Goal: Task Accomplishment & Management: Manage account settings

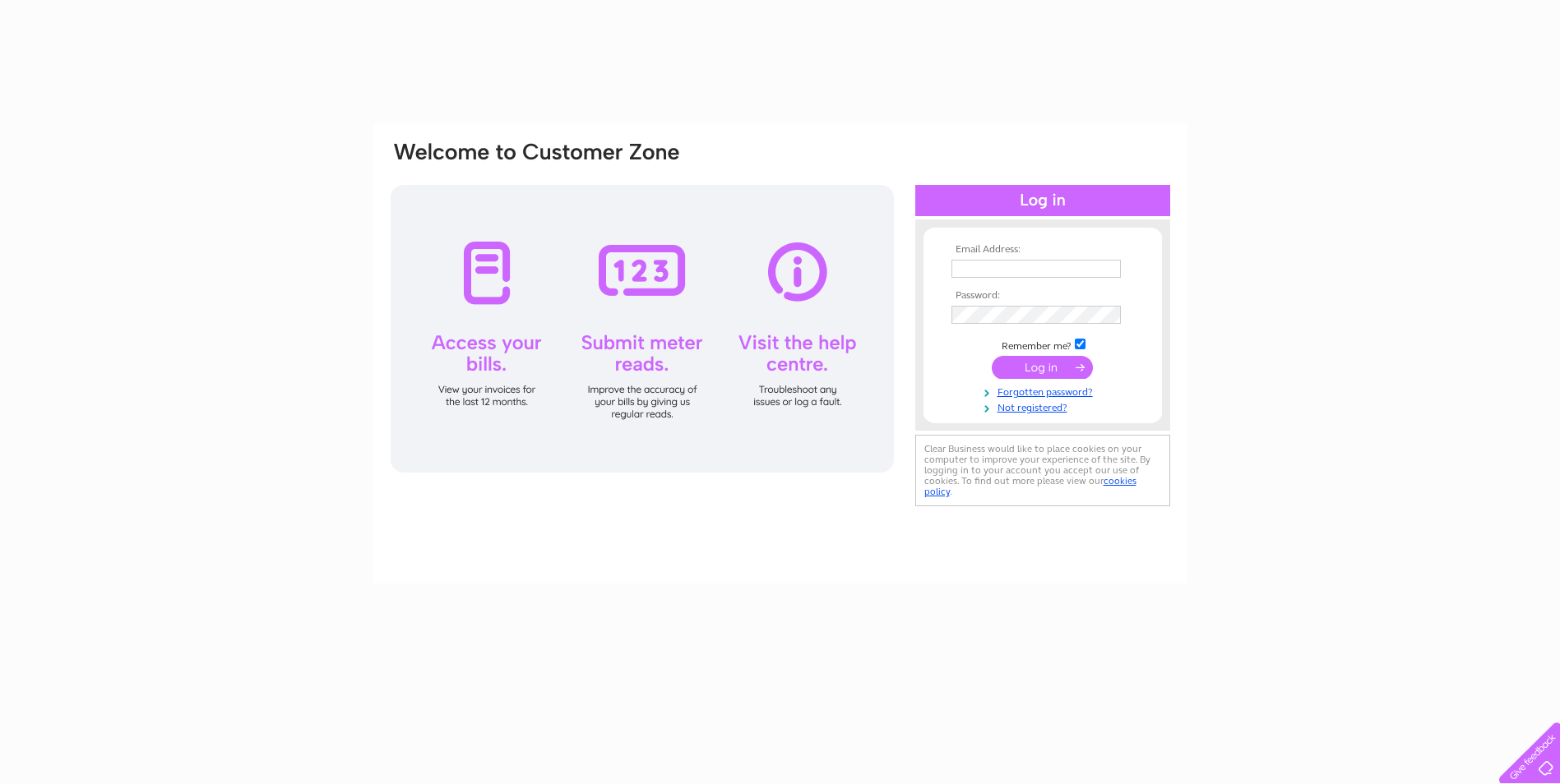
type input "[EMAIL_ADDRESS][DOMAIN_NAME]"
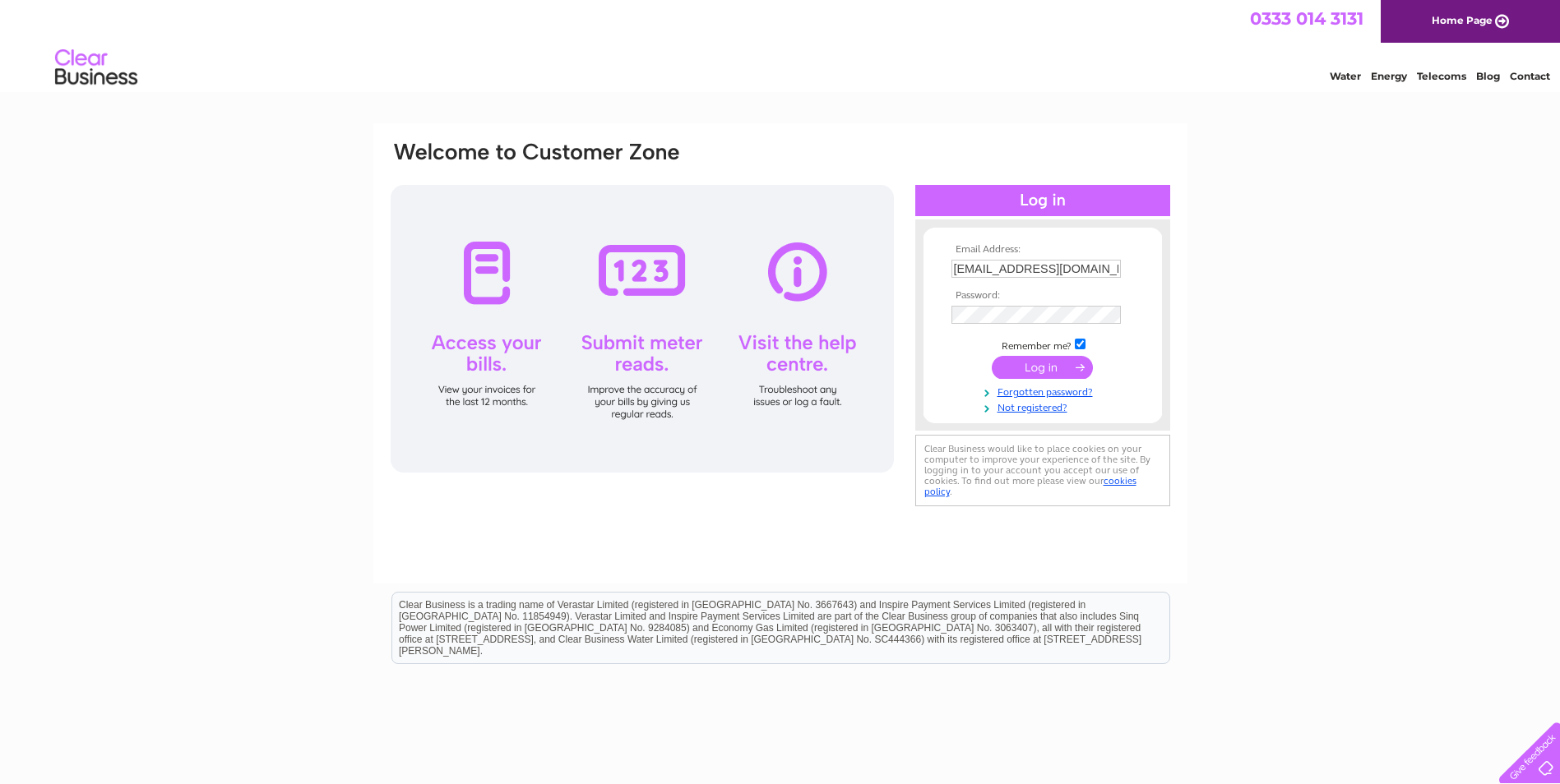
click at [1032, 369] on input "submit" at bounding box center [1043, 368] width 101 height 23
click at [925, 317] on form "Email Address: [EMAIL_ADDRESS][DOMAIN_NAME] Password:" at bounding box center [1043, 338] width 239 height 187
click at [1047, 367] on input "submit" at bounding box center [1043, 369] width 101 height 23
type input "[EMAIL_ADDRESS][DOMAIN_NAME]"
click at [918, 316] on div "Email Address: [EMAIL_ADDRESS][DOMAIN_NAME] Password:" at bounding box center [1044, 325] width 255 height 180
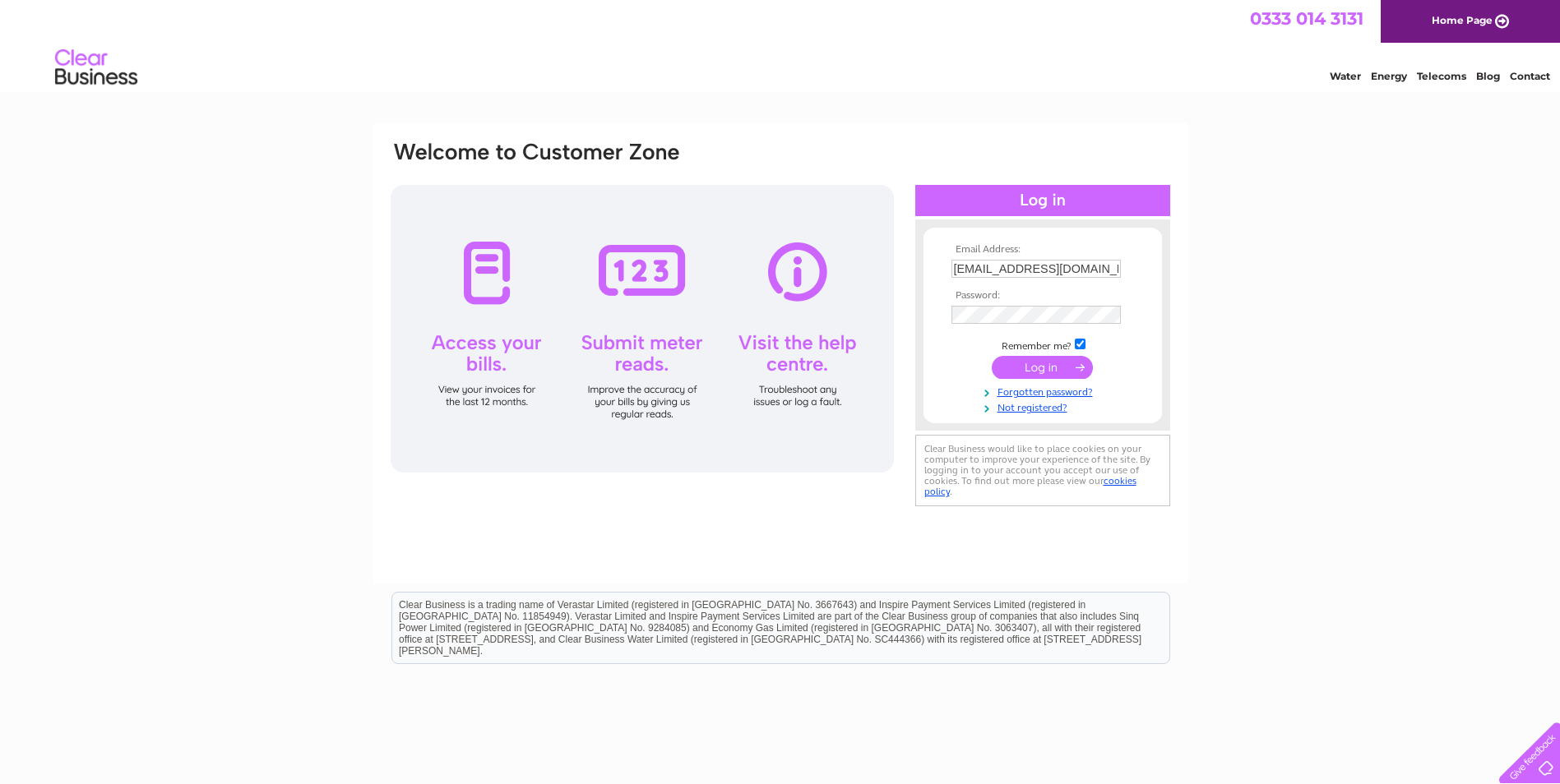
click at [973, 346] on td "Remember me?" at bounding box center [1043, 344] width 191 height 17
click at [1046, 369] on input "submit" at bounding box center [1043, 368] width 101 height 23
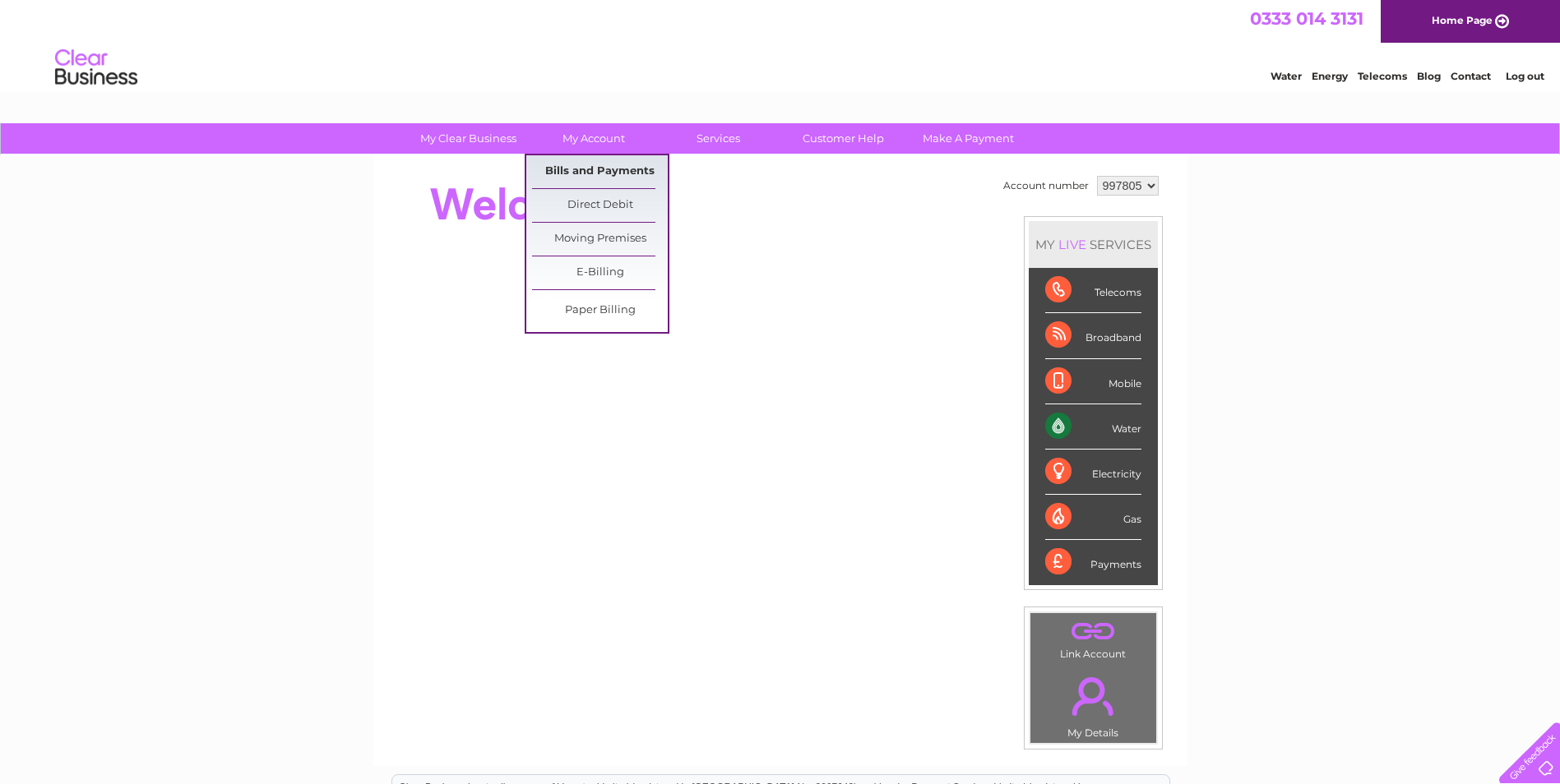
click at [573, 165] on link "Bills and Payments" at bounding box center [599, 172] width 135 height 33
